Goal: Information Seeking & Learning: Learn about a topic

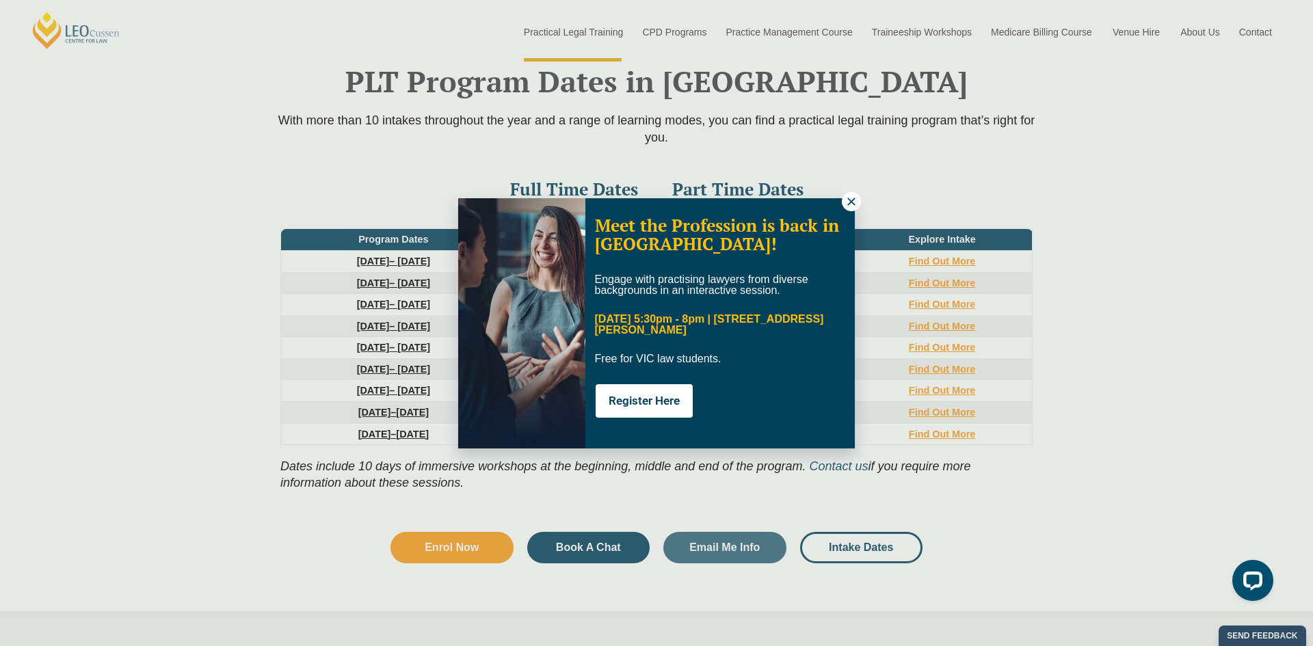
click at [848, 200] on icon at bounding box center [852, 202] width 12 height 12
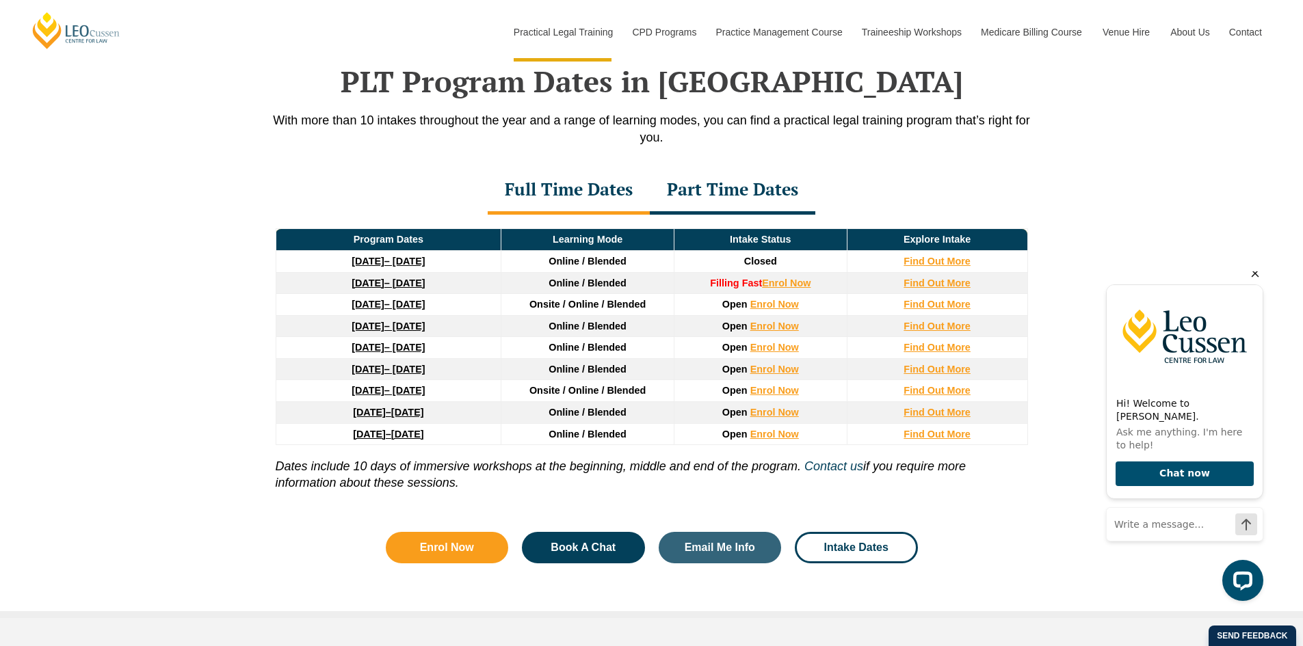
click at [1255, 282] on icon "Hide greeting" at bounding box center [1255, 273] width 16 height 16
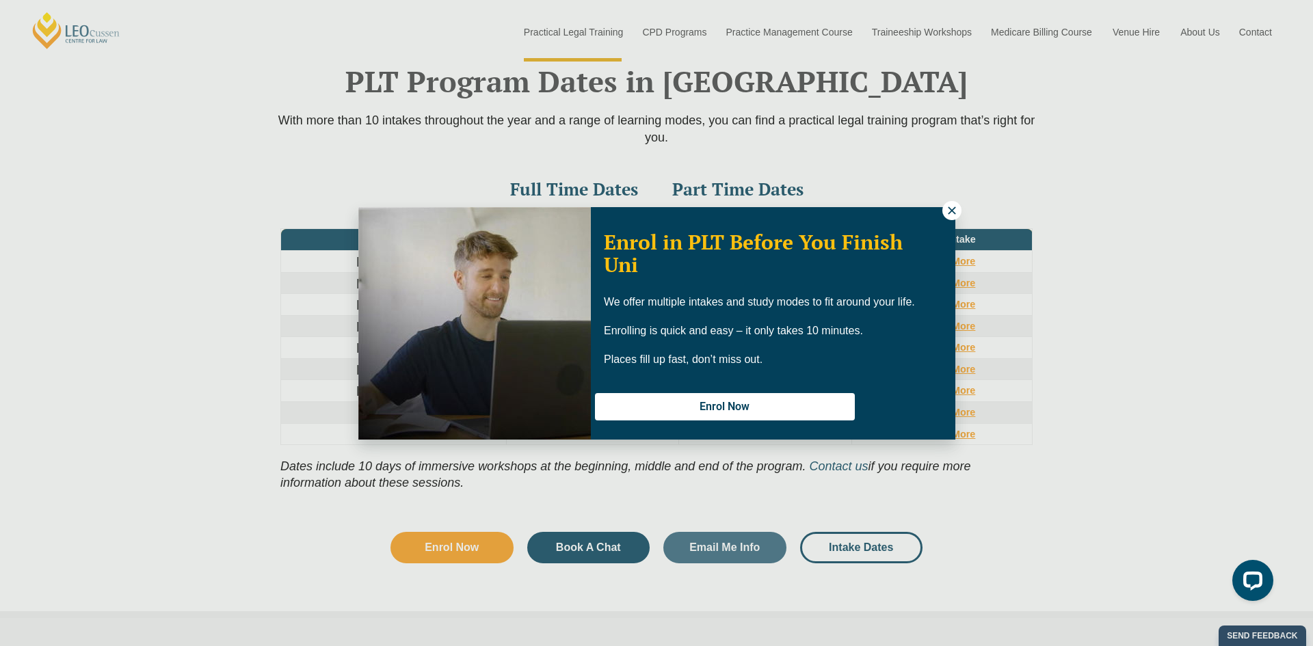
click at [950, 207] on icon at bounding box center [952, 211] width 12 height 12
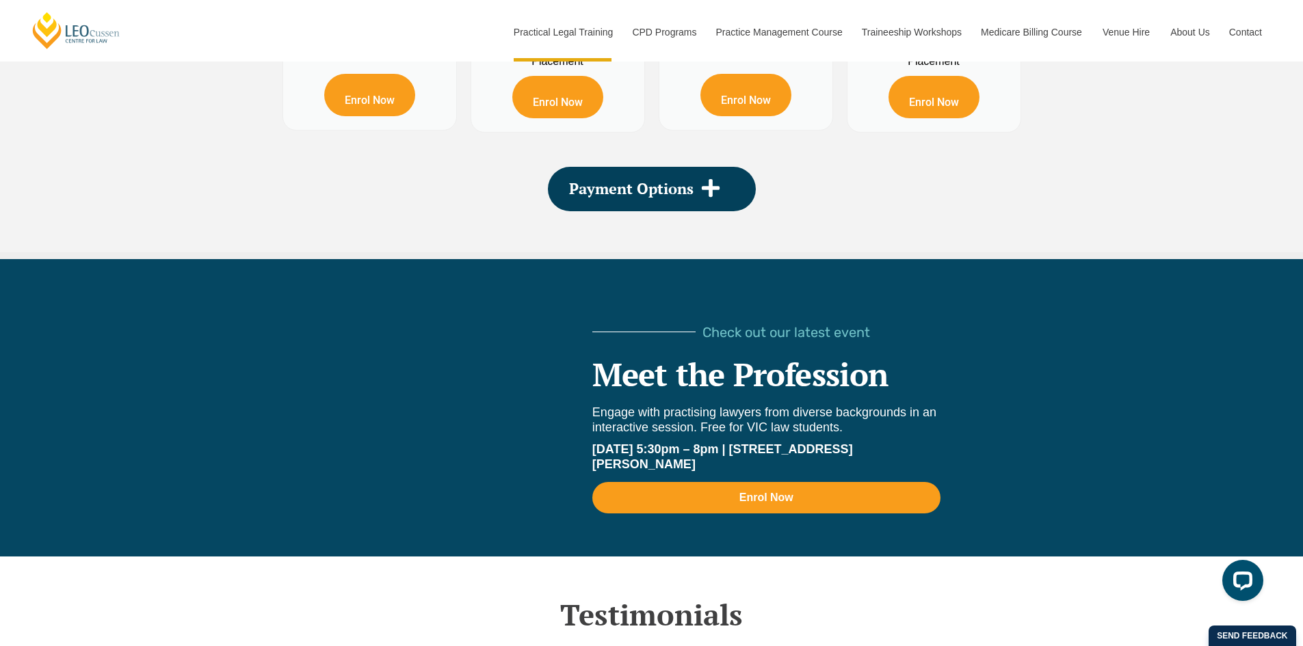
scroll to position [2538, 0]
